Goal: Information Seeking & Learning: Learn about a topic

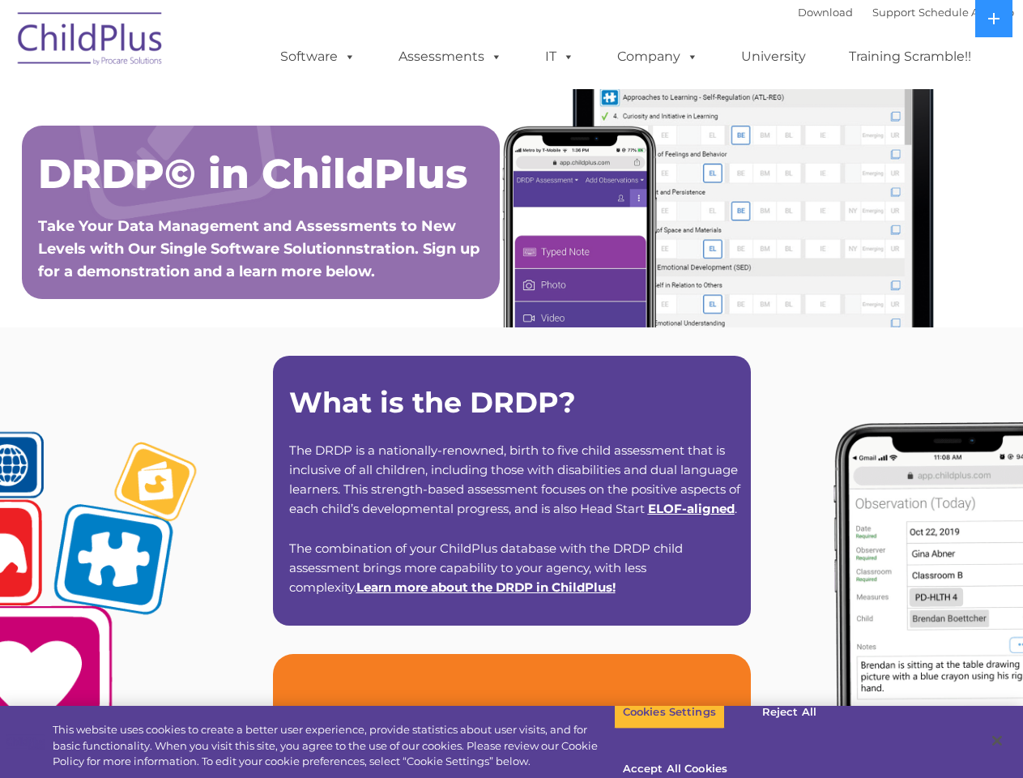
click at [511, 389] on strong "What is the DRDP?" at bounding box center [432, 402] width 287 height 35
click at [347, 56] on span at bounding box center [347, 56] width 18 height 15
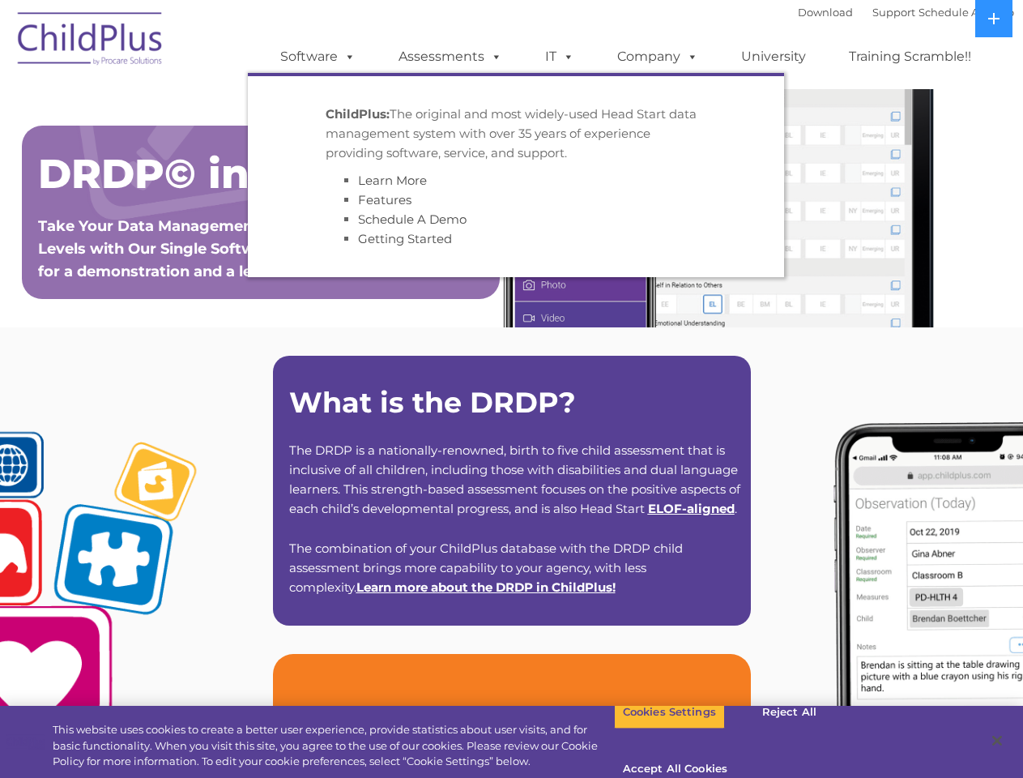
click at [493, 56] on span at bounding box center [493, 56] width 18 height 15
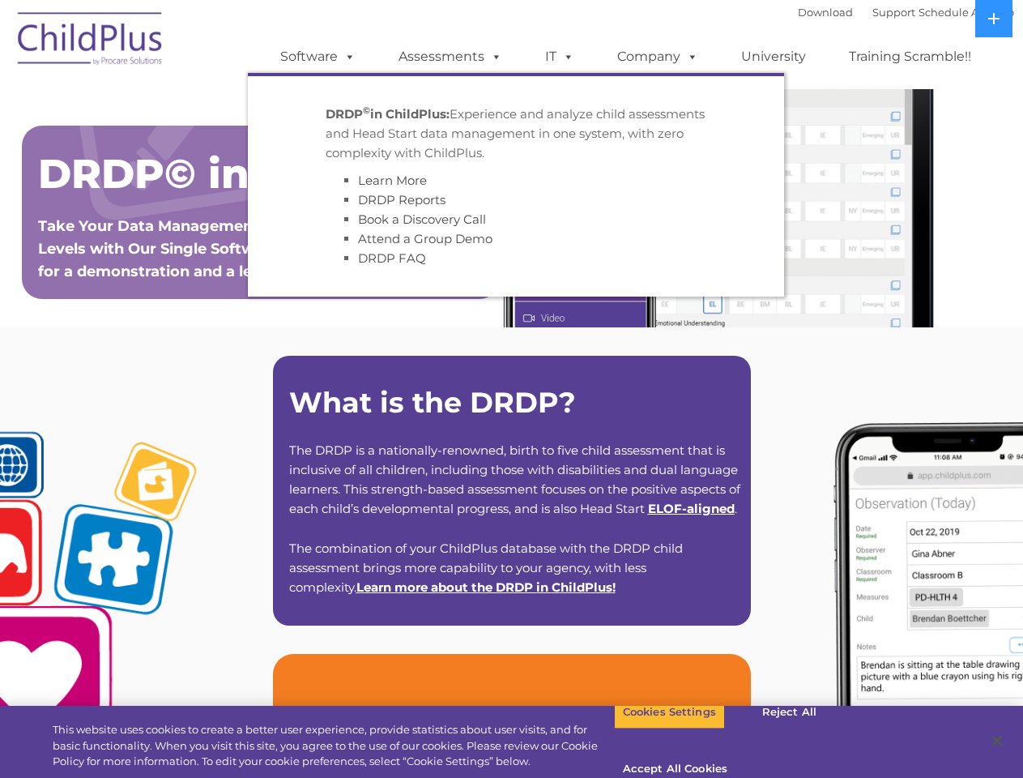
click at [560, 57] on span at bounding box center [566, 56] width 18 height 15
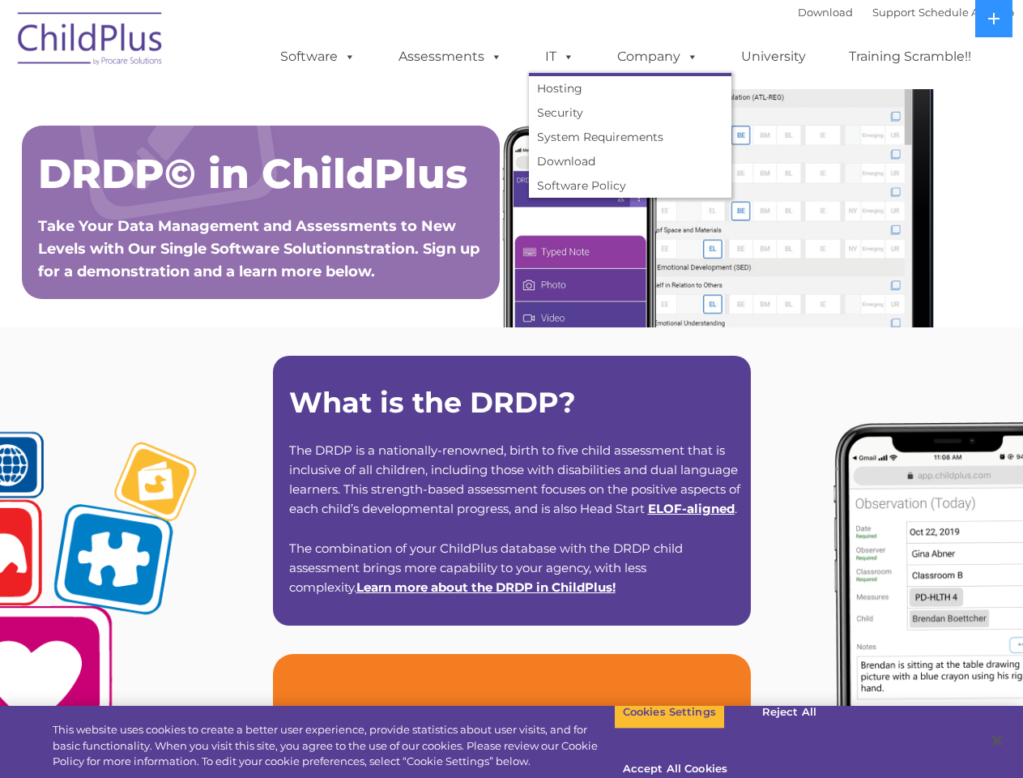
click at [565, 56] on span at bounding box center [566, 56] width 18 height 15
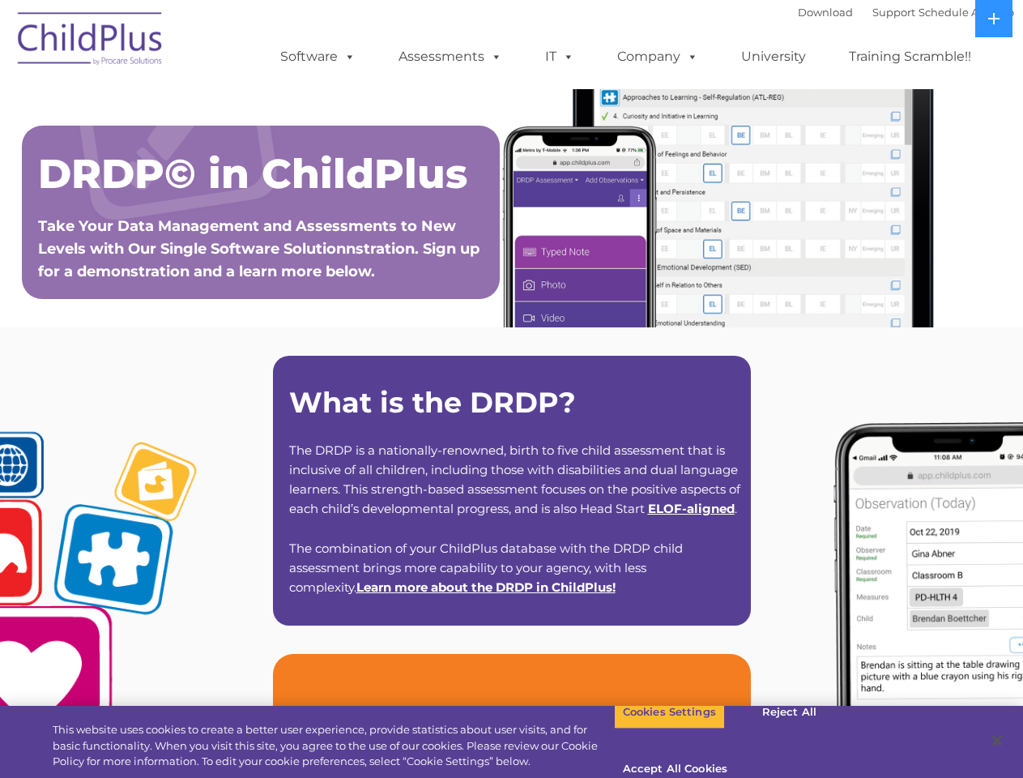
click at [657, 57] on link "Company" at bounding box center [657, 57] width 113 height 32
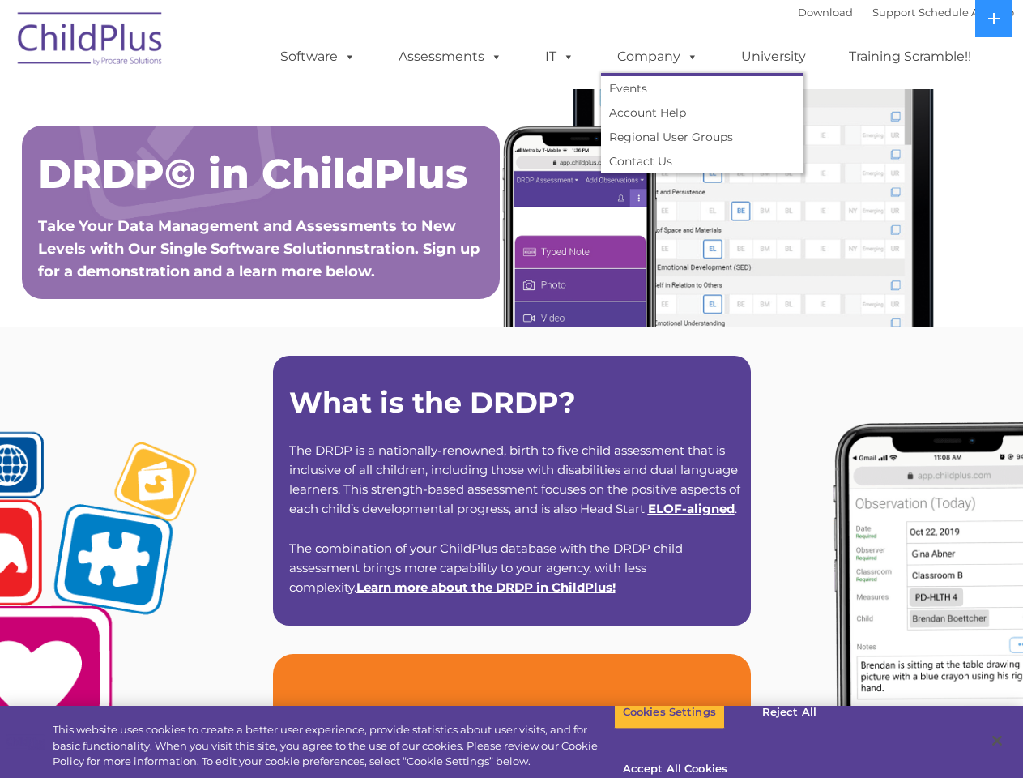
click at [689, 56] on span at bounding box center [690, 56] width 18 height 15
click at [994, 19] on icon at bounding box center [993, 18] width 11 height 11
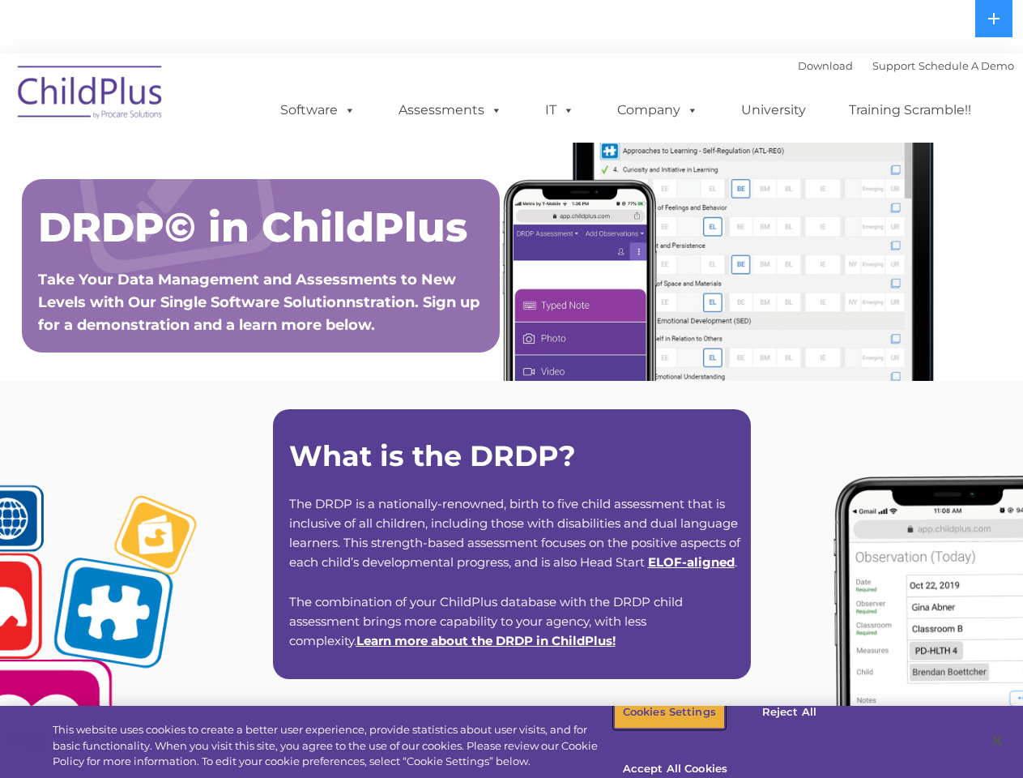
click at [657, 729] on button "Cookies Settings" at bounding box center [669, 712] width 111 height 34
